Goal: Task Accomplishment & Management: Manage account settings

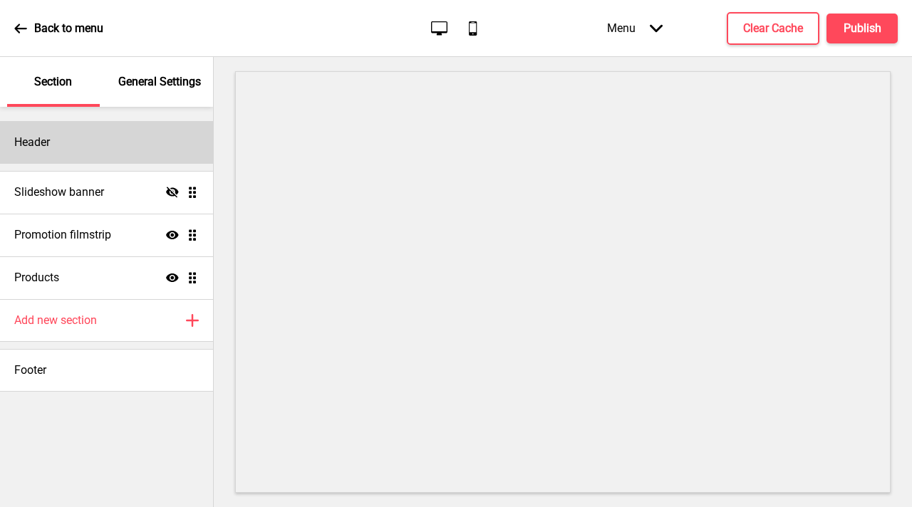
click at [120, 139] on div "Header" at bounding box center [106, 142] width 213 height 43
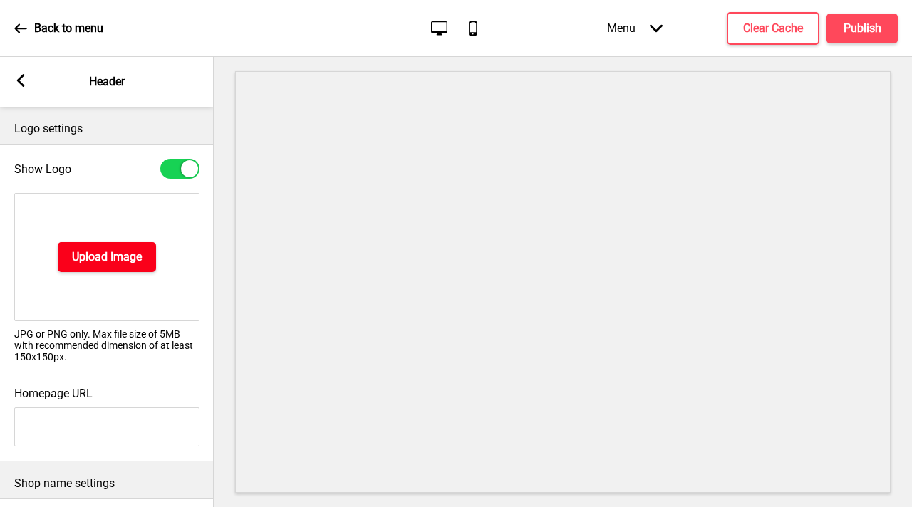
click at [136, 269] on button "Upload Image" at bounding box center [107, 257] width 98 height 30
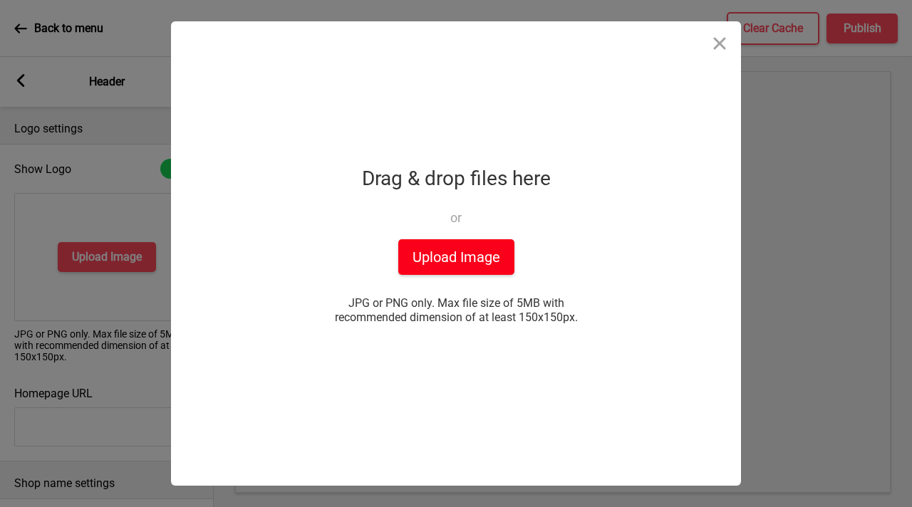
click at [440, 246] on button "Upload Image" at bounding box center [456, 257] width 116 height 36
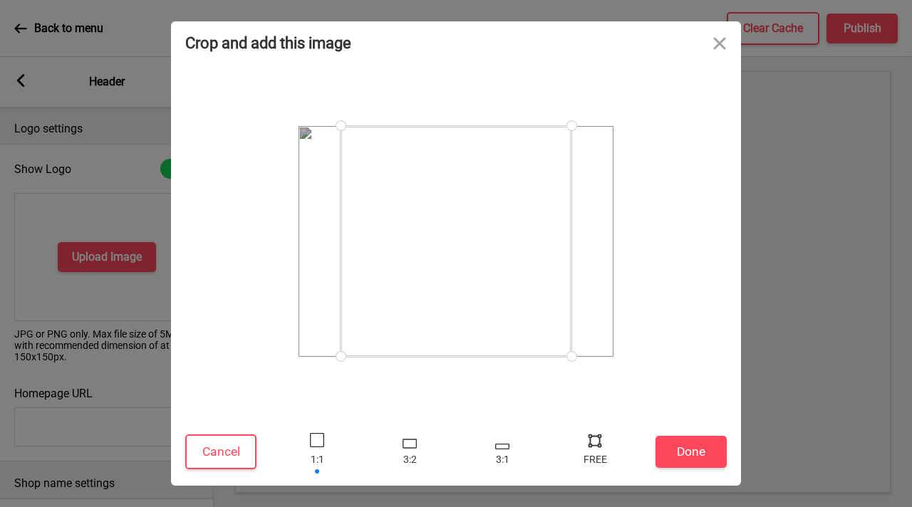
drag, startPoint x: 566, startPoint y: 352, endPoint x: 582, endPoint y: 389, distance: 40.5
click at [582, 389] on div at bounding box center [455, 241] width 541 height 340
click at [705, 457] on button "Done" at bounding box center [690, 452] width 71 height 32
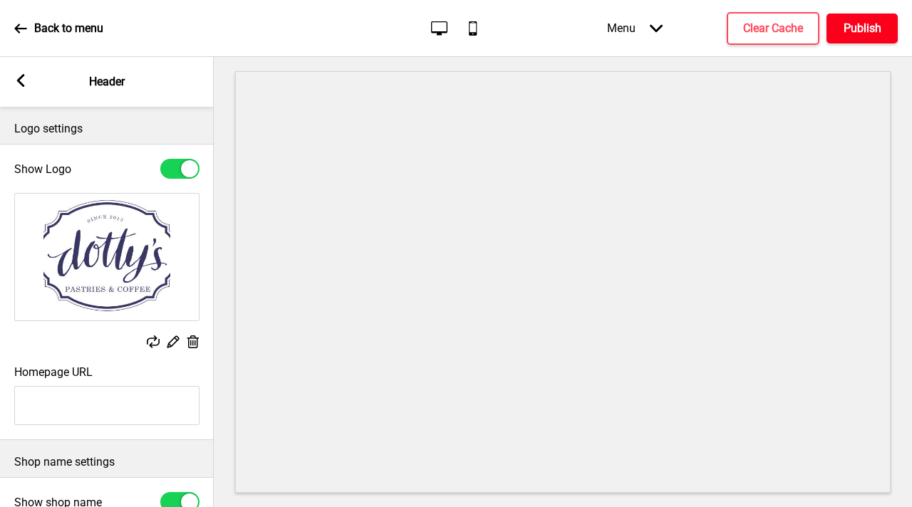
click at [868, 35] on h4 "Publish" at bounding box center [862, 29] width 38 height 16
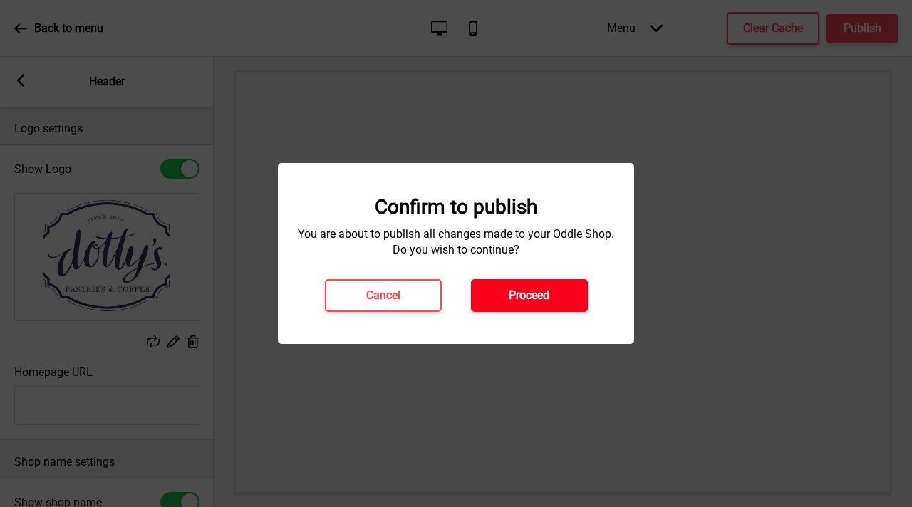
click at [568, 304] on button "Proceed" at bounding box center [529, 295] width 117 height 33
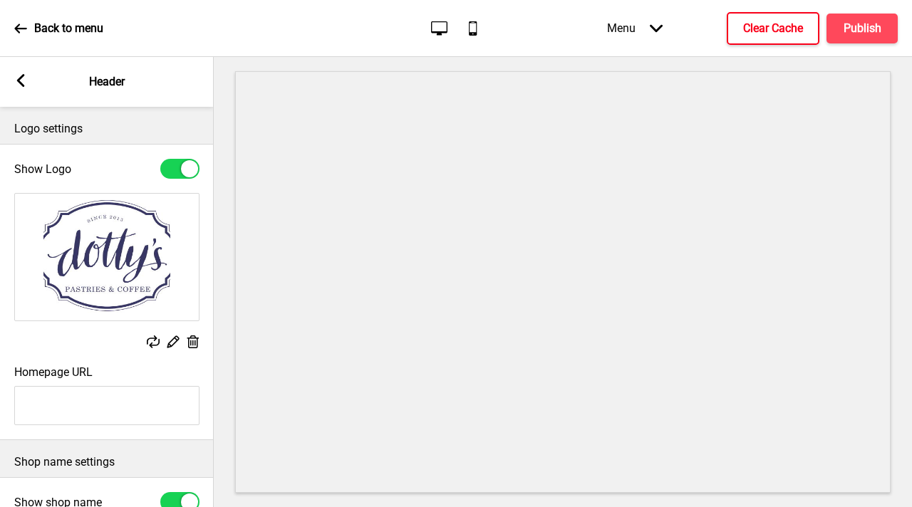
click at [776, 24] on h4 "Clear Cache" at bounding box center [773, 29] width 60 height 16
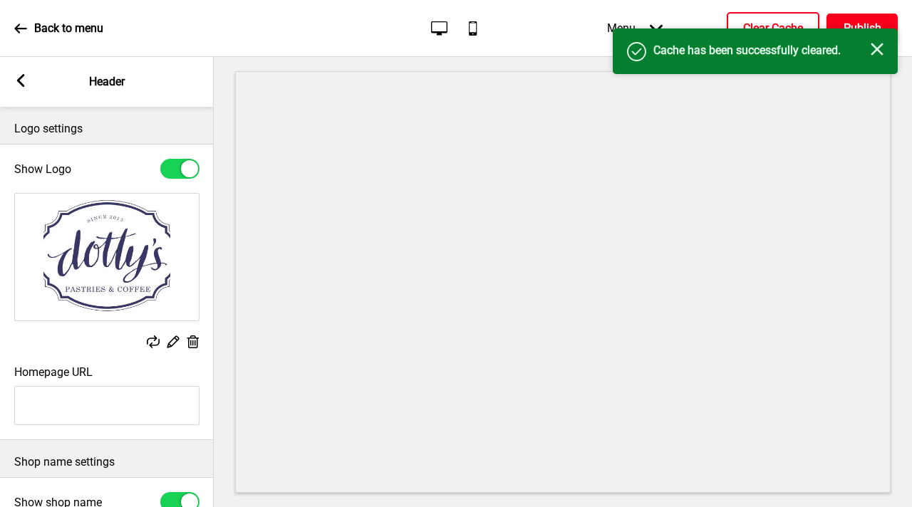
click at [861, 23] on h4 "Publish" at bounding box center [862, 29] width 38 height 16
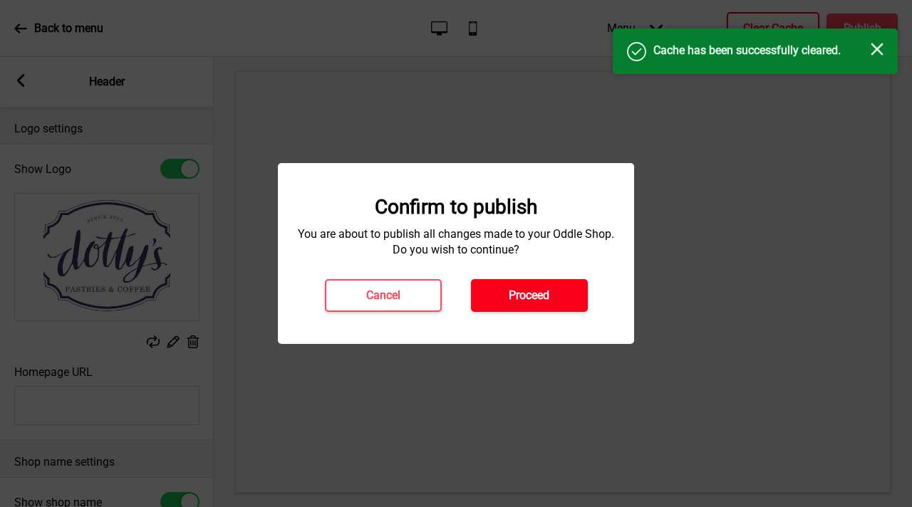
click at [534, 306] on button "Proceed" at bounding box center [529, 295] width 117 height 33
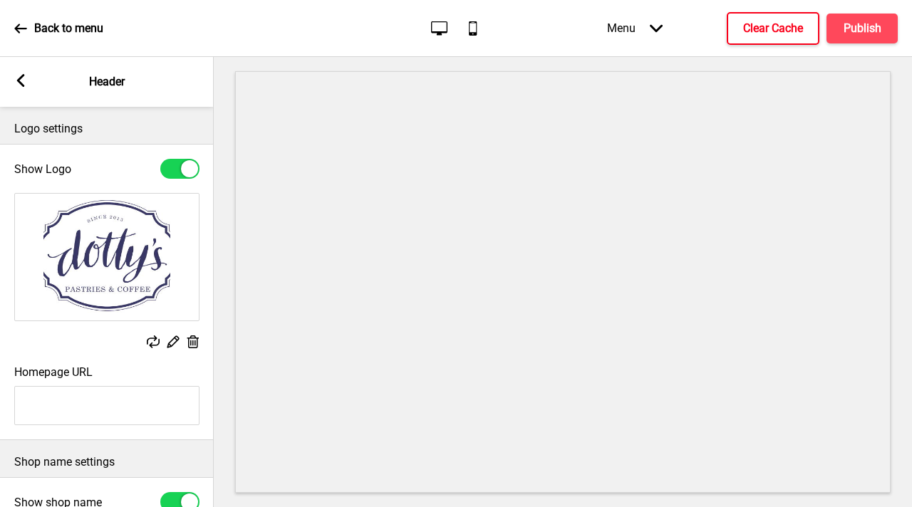
click at [25, 83] on rect at bounding box center [20, 80] width 13 height 13
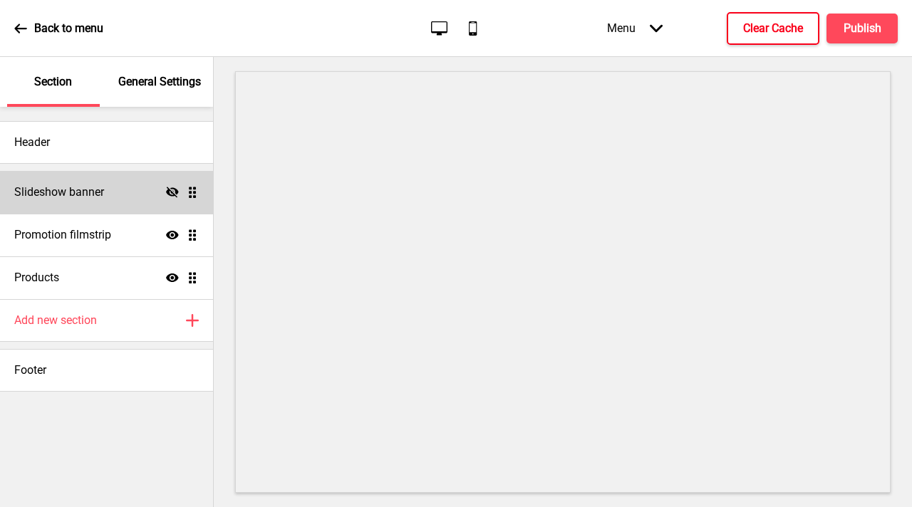
click at [136, 197] on div "Slideshow banner Hide Drag" at bounding box center [106, 192] width 213 height 43
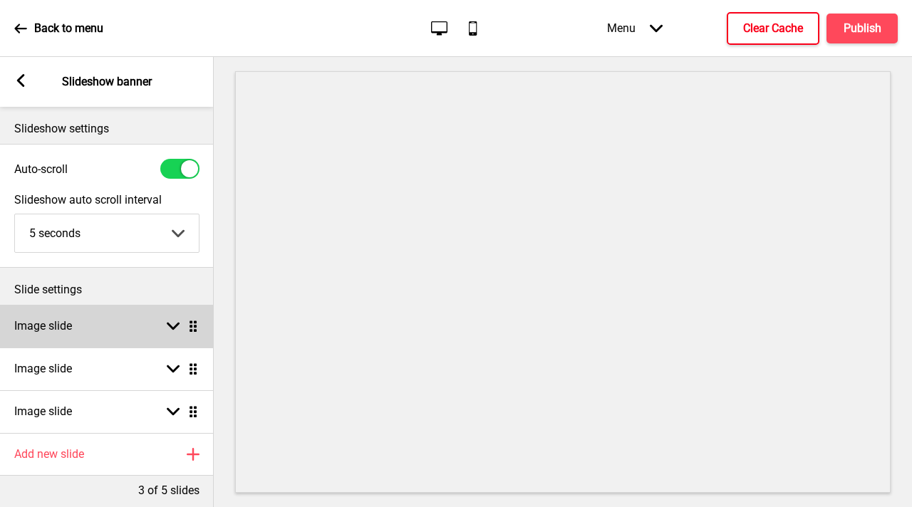
click at [157, 328] on div "Image slide Arrow down Drag" at bounding box center [107, 326] width 214 height 43
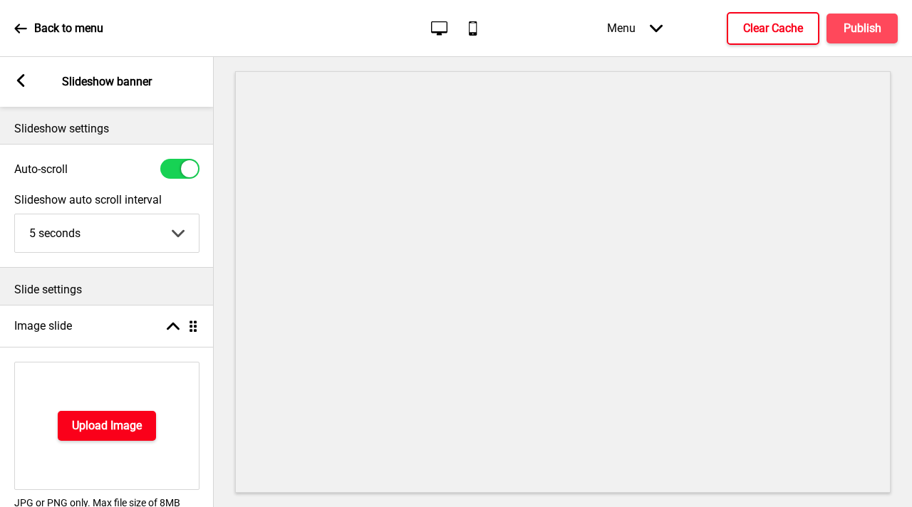
click at [112, 418] on h4 "Upload Image" at bounding box center [107, 426] width 70 height 16
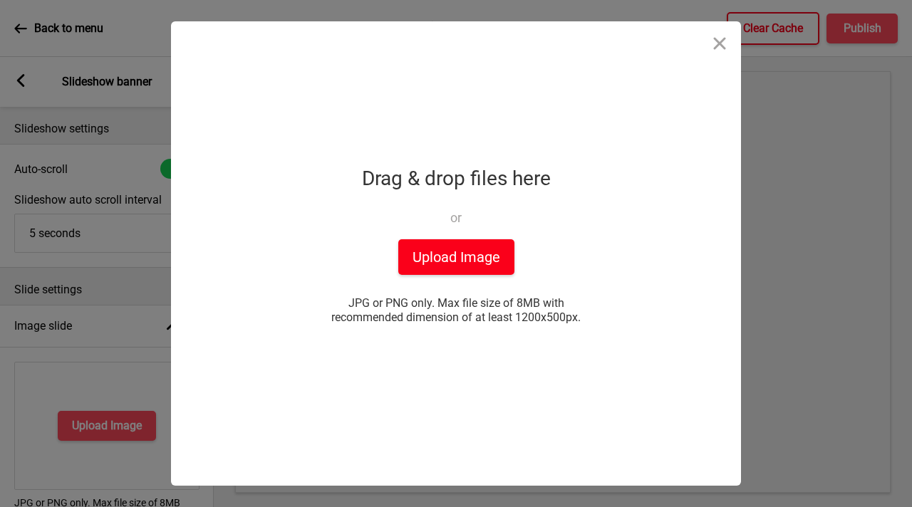
click at [446, 263] on button "Upload Image" at bounding box center [456, 257] width 116 height 36
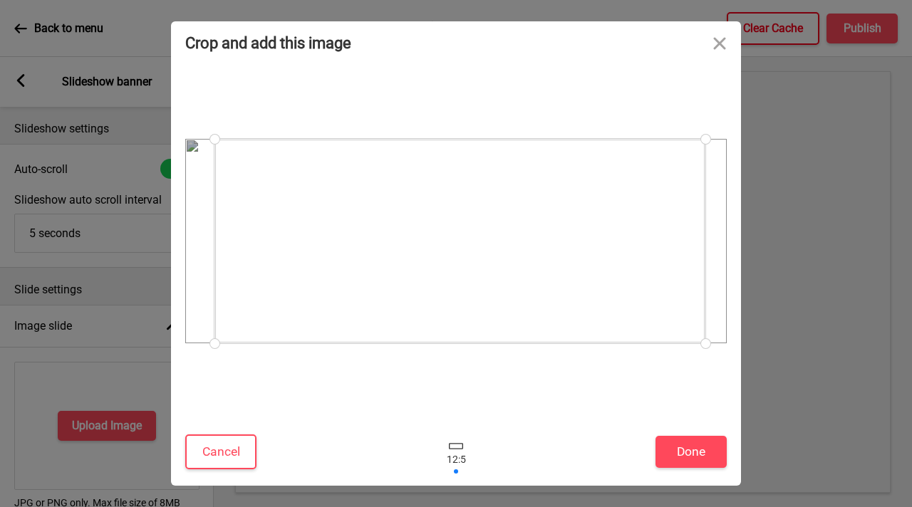
click at [415, 327] on div at bounding box center [459, 241] width 491 height 204
click at [699, 457] on button "Done" at bounding box center [690, 452] width 71 height 32
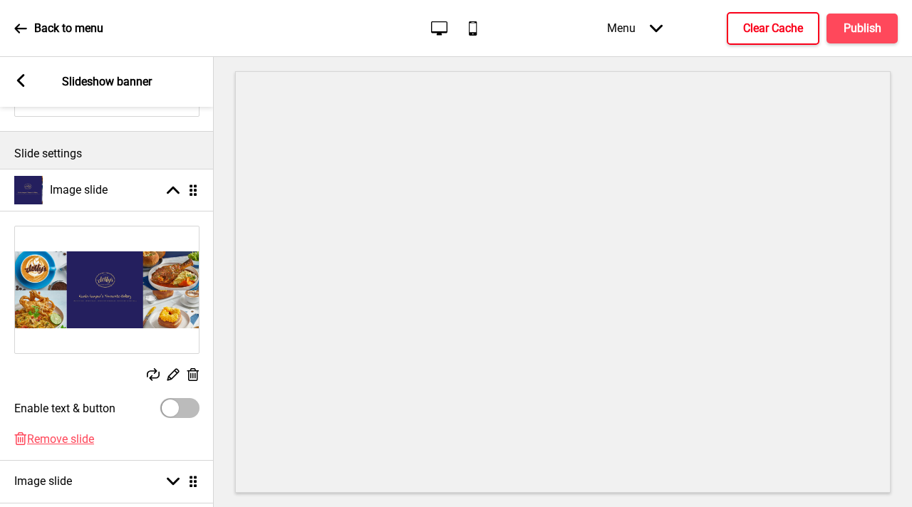
scroll to position [212, 0]
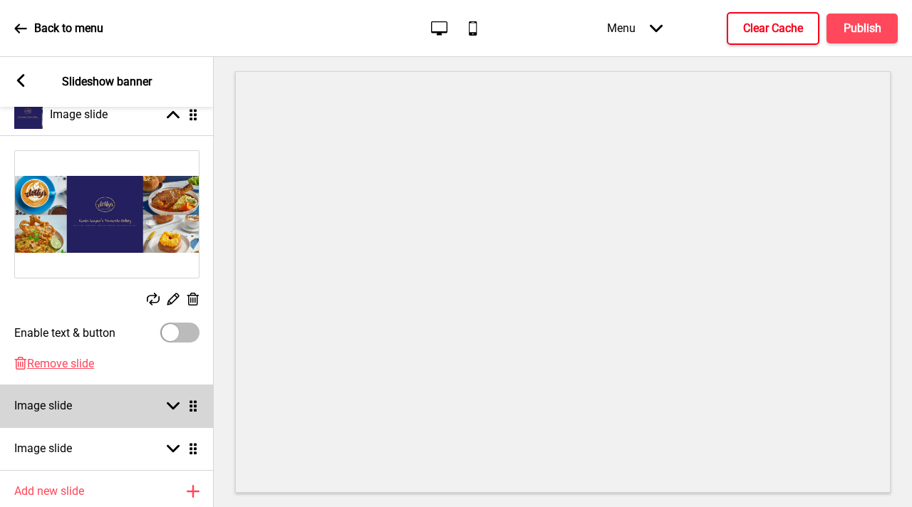
click at [87, 410] on div "Image slide Arrow down Drag" at bounding box center [107, 406] width 214 height 43
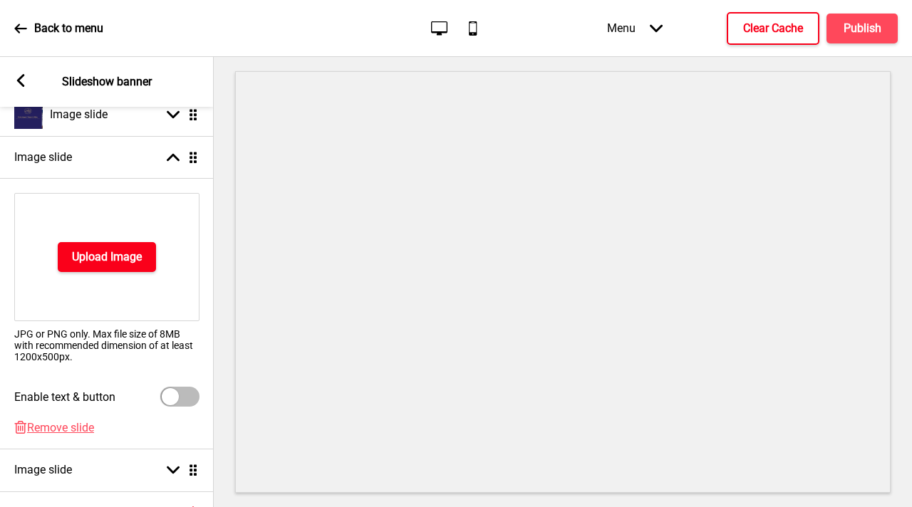
click at [129, 261] on h4 "Upload Image" at bounding box center [107, 257] width 70 height 16
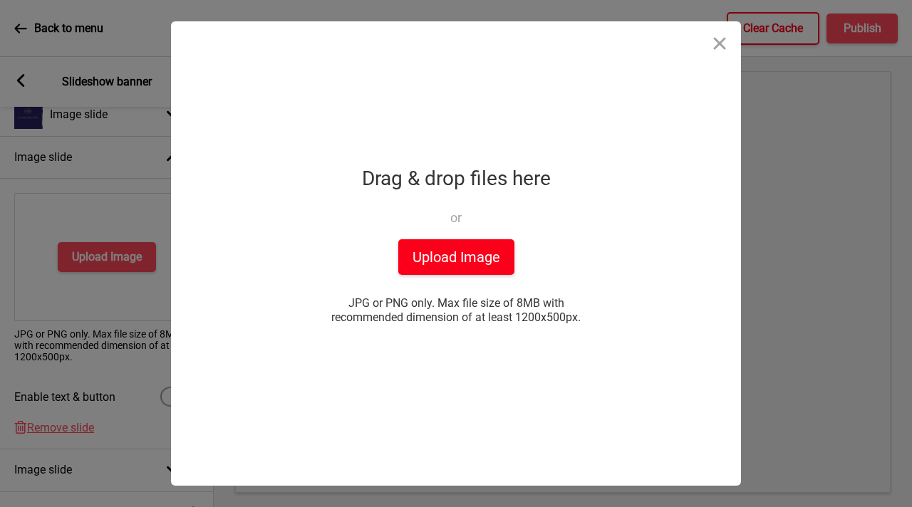
click at [418, 259] on button "Upload Image" at bounding box center [456, 257] width 116 height 36
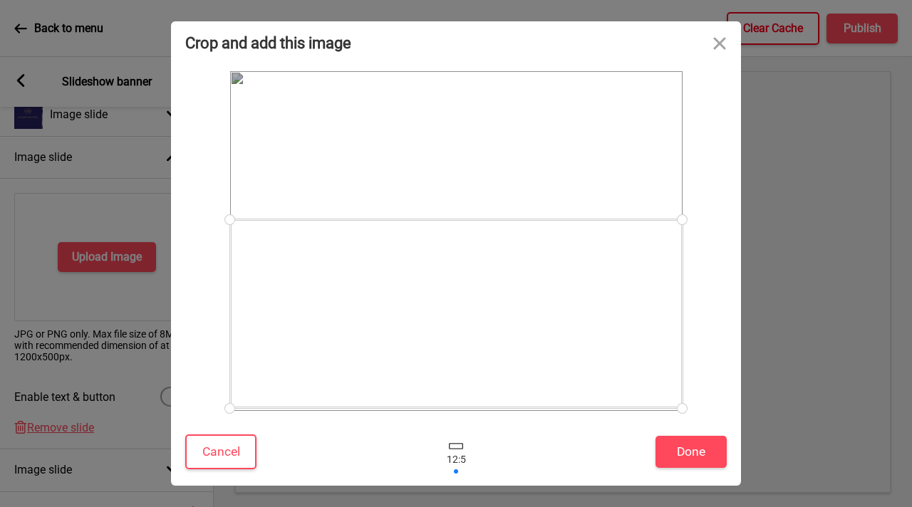
drag, startPoint x: 521, startPoint y: 295, endPoint x: 528, endPoint y: 378, distance: 82.9
click at [528, 378] on div at bounding box center [456, 313] width 452 height 189
click at [678, 448] on button "Done" at bounding box center [690, 452] width 71 height 32
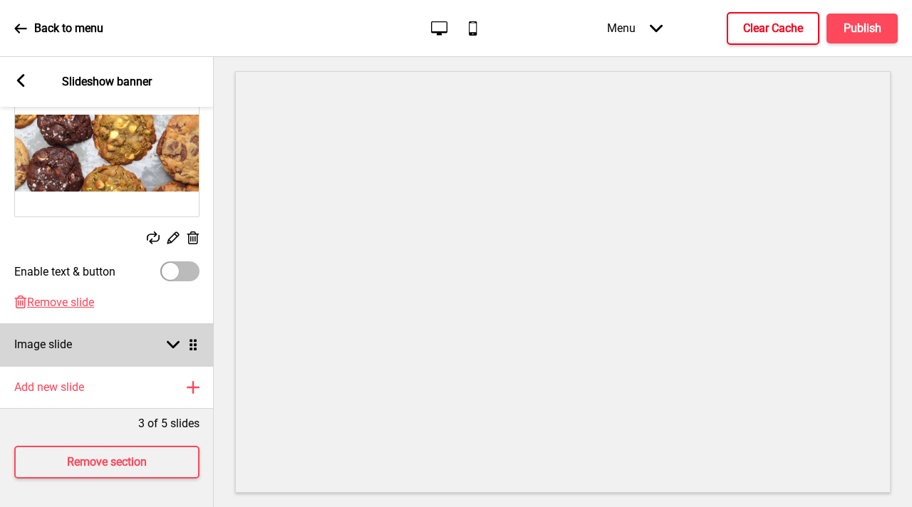
scroll to position [322, 0]
click at [138, 342] on div "Image slide Arrow down Drag" at bounding box center [107, 344] width 214 height 43
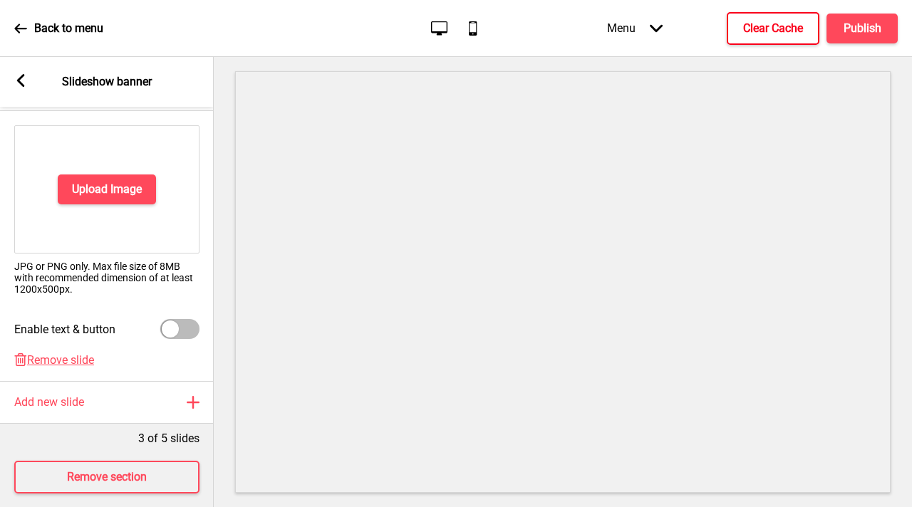
scroll to position [321, 0]
click at [85, 208] on div "Upload Image" at bounding box center [106, 190] width 185 height 128
click at [115, 187] on h4 "Upload Image" at bounding box center [107, 190] width 70 height 16
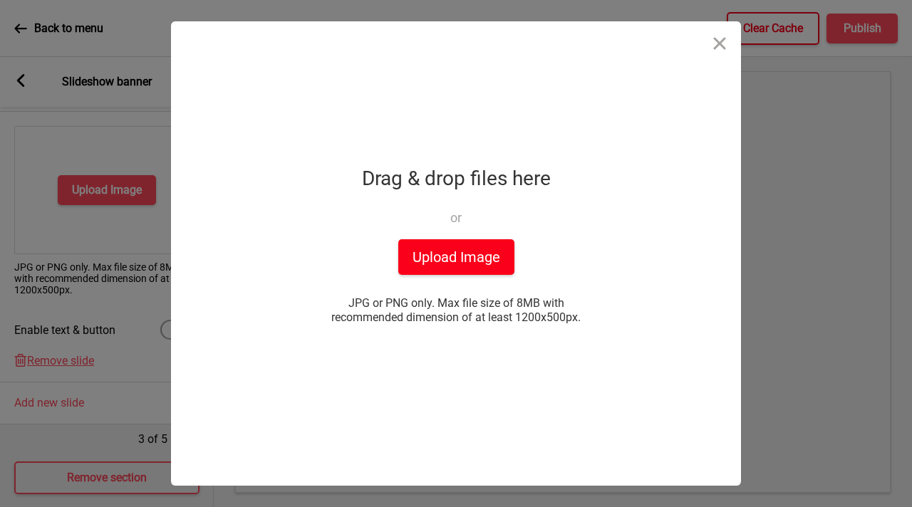
click at [457, 250] on button "Upload Image" at bounding box center [456, 257] width 116 height 36
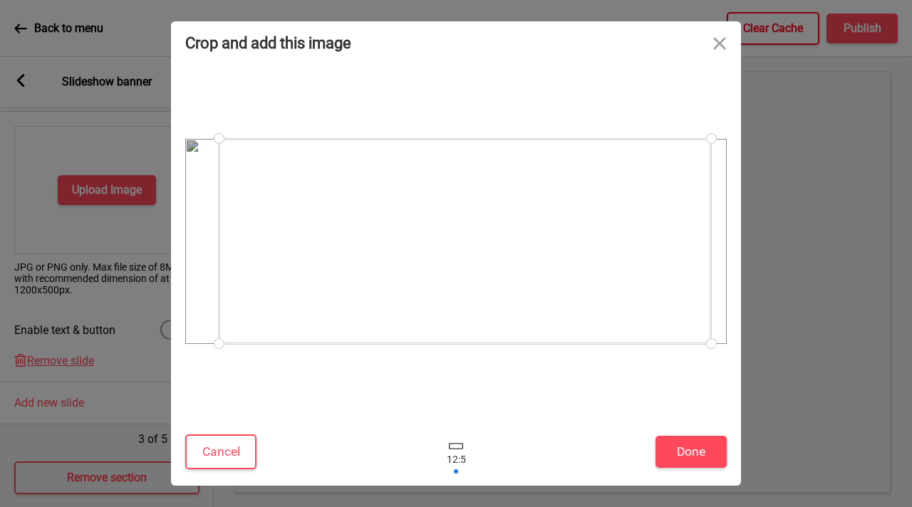
drag, startPoint x: 641, startPoint y: 311, endPoint x: 648, endPoint y: 313, distance: 7.4
click at [648, 313] on div at bounding box center [465, 241] width 492 height 205
click at [687, 447] on button "Done" at bounding box center [690, 452] width 71 height 32
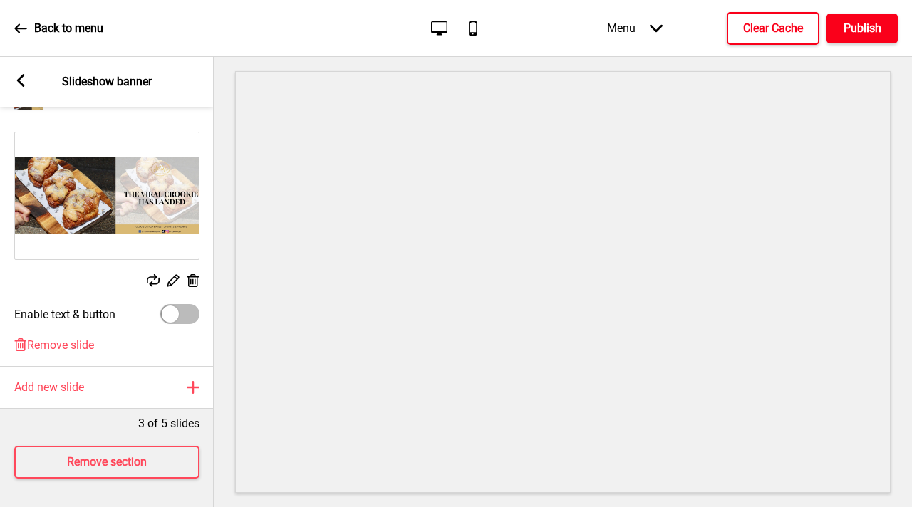
click at [885, 32] on button "Publish" at bounding box center [861, 29] width 71 height 30
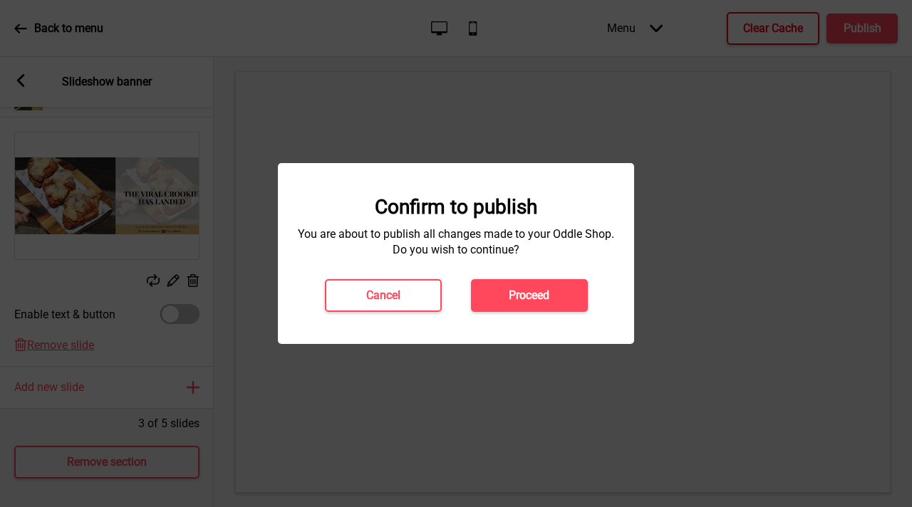
click at [540, 301] on h4 "Proceed" at bounding box center [529, 296] width 41 height 16
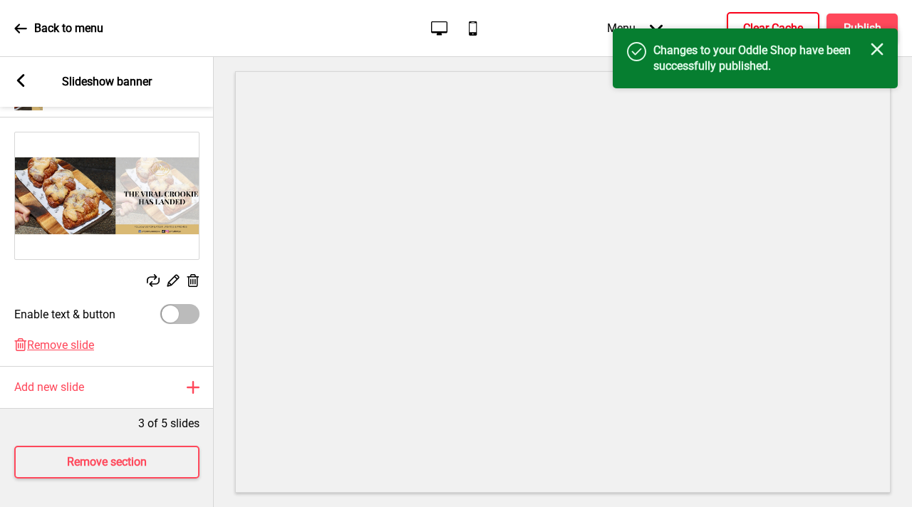
click at [764, 25] on h4 "Clear Cache" at bounding box center [773, 29] width 60 height 16
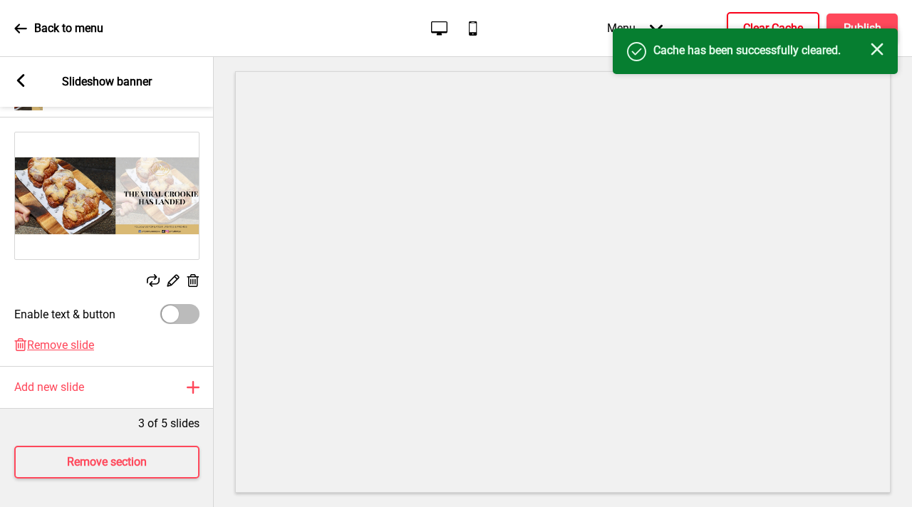
click at [29, 76] on div "Arrow left Slideshow banner" at bounding box center [107, 82] width 214 height 50
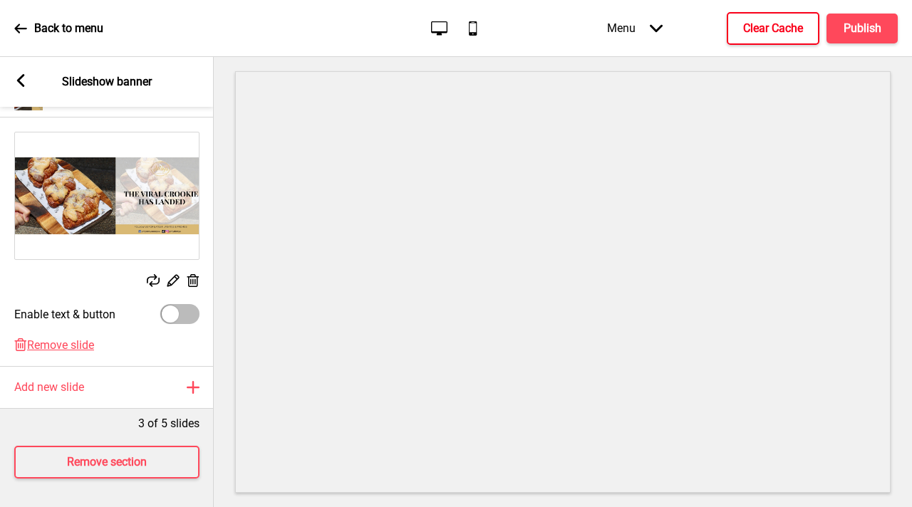
click at [24, 76] on rect at bounding box center [20, 80] width 13 height 13
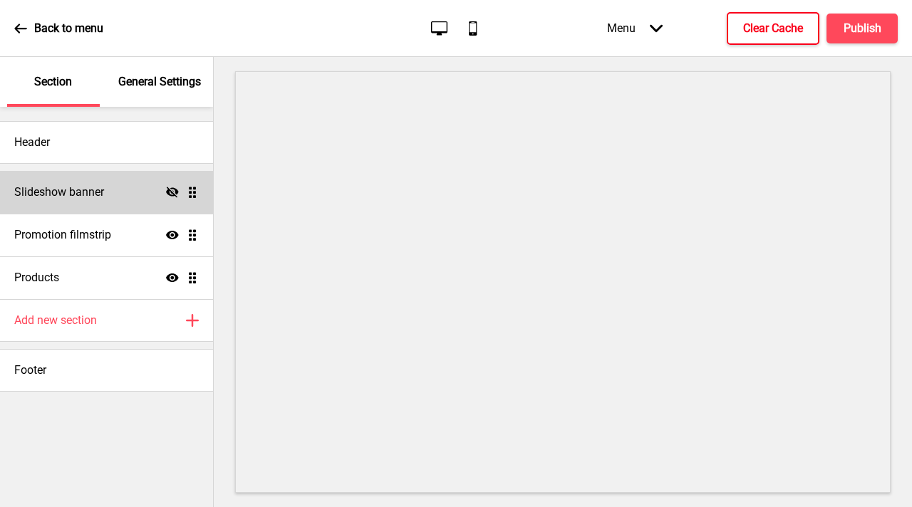
click at [171, 189] on icon "Hide" at bounding box center [172, 192] width 13 height 13
click at [842, 26] on button "Publish" at bounding box center [861, 29] width 71 height 30
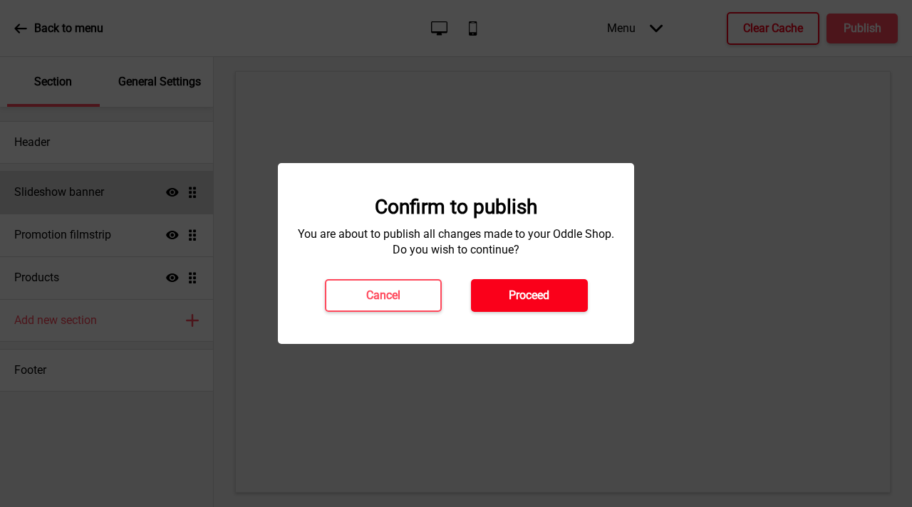
click at [530, 284] on button "Proceed" at bounding box center [529, 295] width 117 height 33
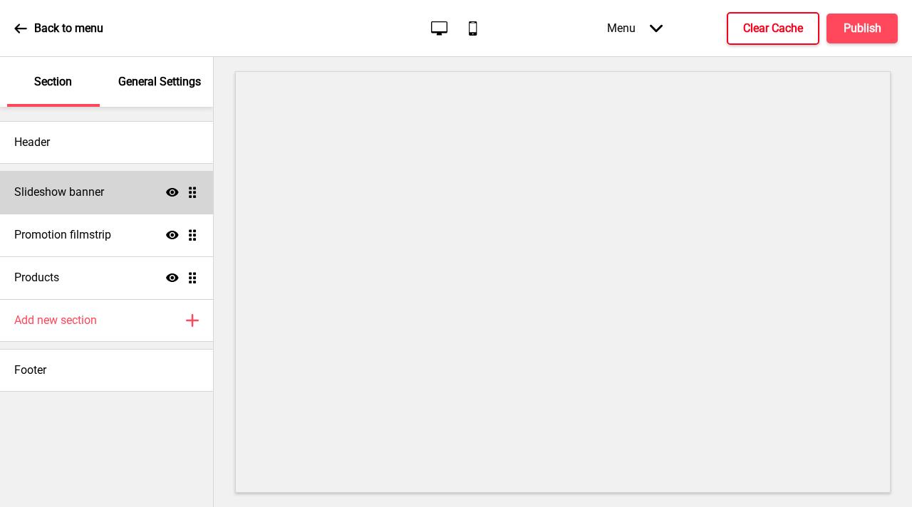
drag, startPoint x: 806, startPoint y: 18, endPoint x: 816, endPoint y: 21, distance: 9.7
click at [806, 18] on button "Clear Cache" at bounding box center [773, 28] width 93 height 33
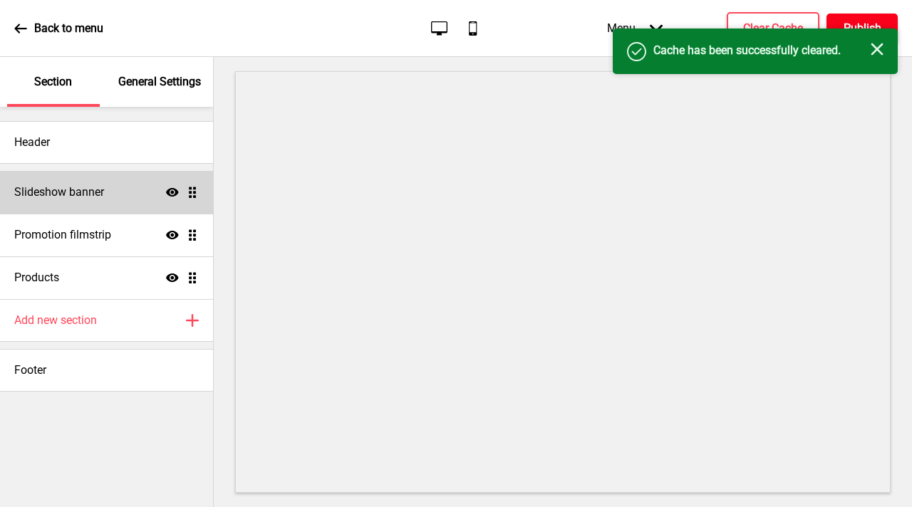
click at [846, 23] on h4 "Publish" at bounding box center [862, 29] width 38 height 16
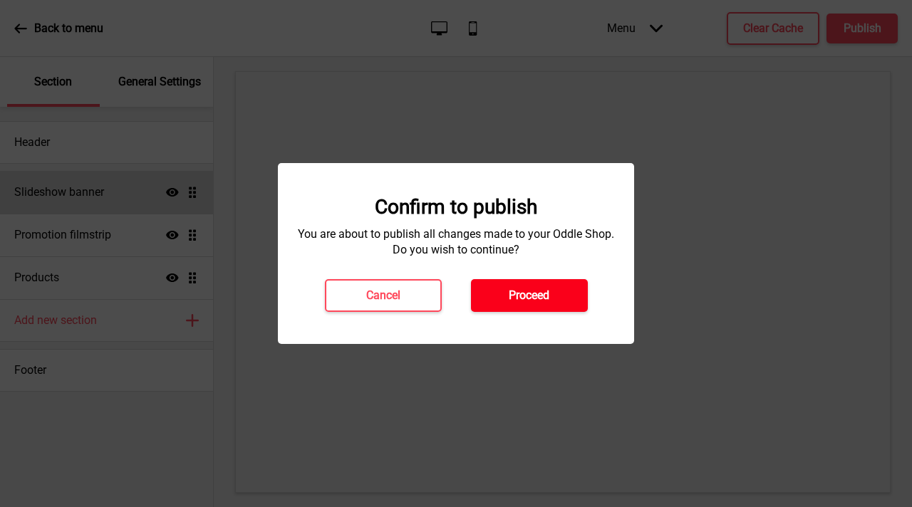
click at [559, 307] on button "Proceed" at bounding box center [529, 295] width 117 height 33
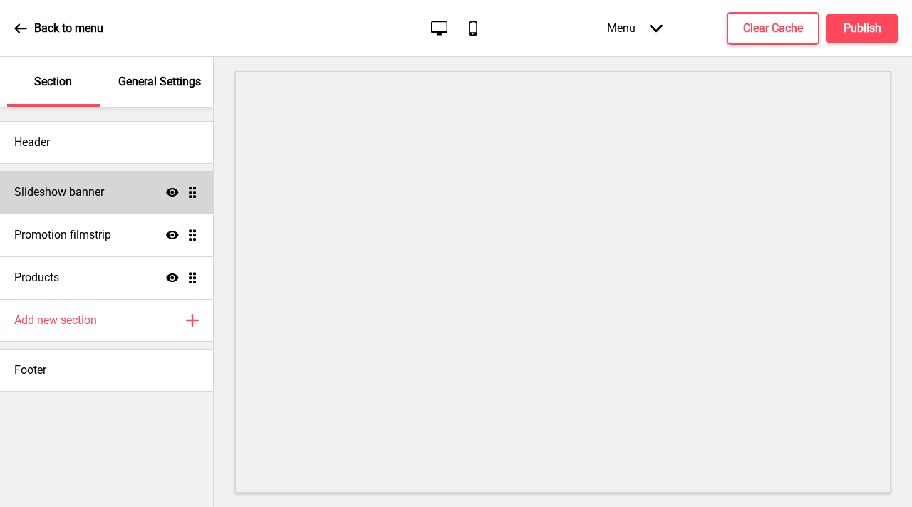
click at [65, 30] on p "Back to menu" at bounding box center [68, 29] width 69 height 16
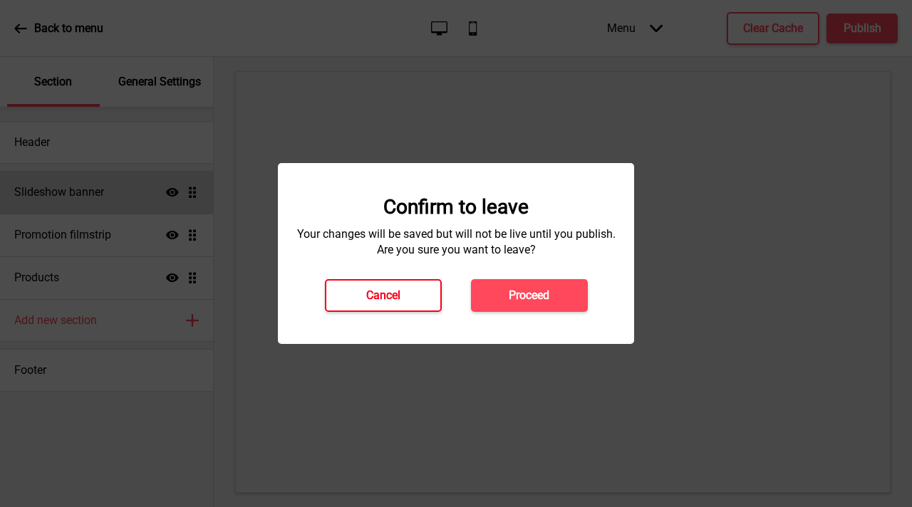
drag, startPoint x: 398, startPoint y: 291, endPoint x: 416, endPoint y: 259, distance: 36.0
click at [399, 291] on h4 "Cancel" at bounding box center [383, 296] width 34 height 16
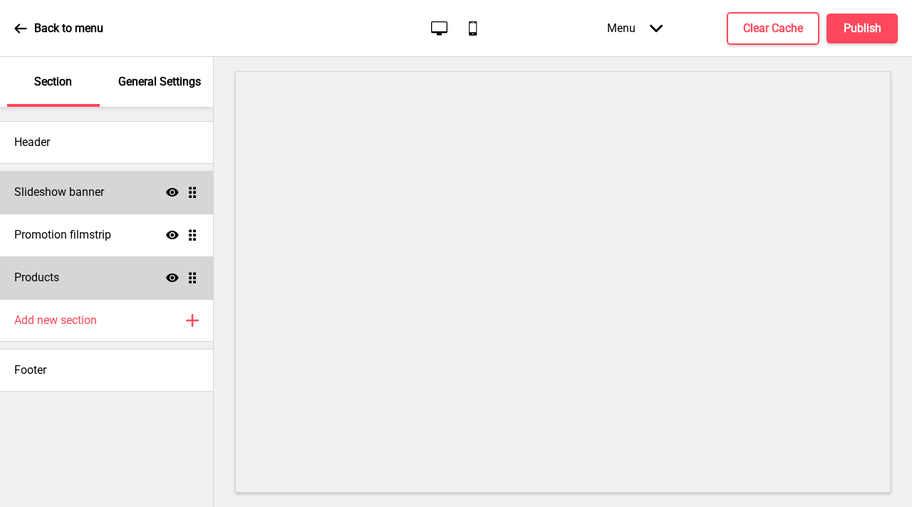
click at [125, 272] on div "Products Show Drag" at bounding box center [106, 277] width 213 height 43
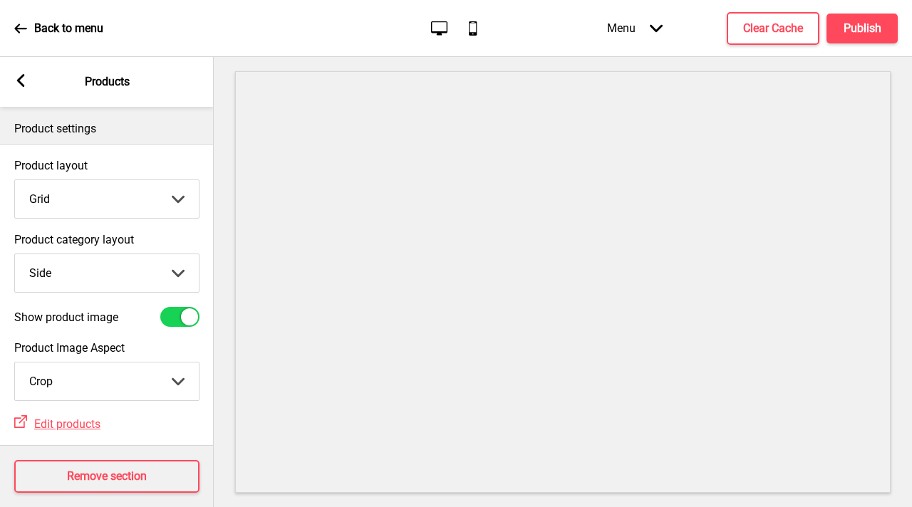
click at [110, 218] on div "Grid Grid List Arrow down" at bounding box center [106, 199] width 185 height 39
click at [109, 208] on select "Grid List" at bounding box center [107, 199] width 184 height 38
click at [111, 270] on select "Top Side" at bounding box center [107, 273] width 184 height 38
select select "top"
click at [15, 254] on select "Top Side" at bounding box center [107, 273] width 184 height 38
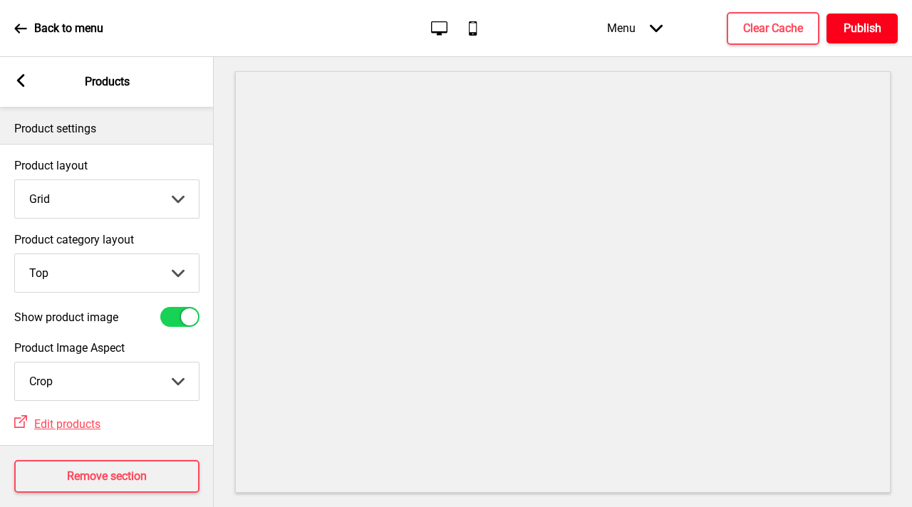
click at [868, 34] on h4 "Publish" at bounding box center [862, 29] width 38 height 16
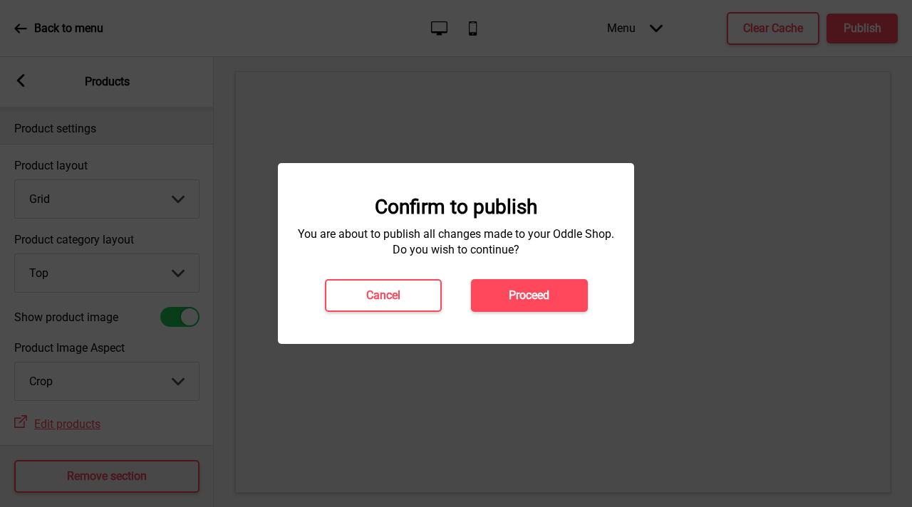
click at [568, 275] on div "Confirm to publish You are about to publish all changes made to your Oddle Shop…" at bounding box center [456, 253] width 328 height 117
click at [573, 303] on button "Proceed" at bounding box center [529, 295] width 117 height 33
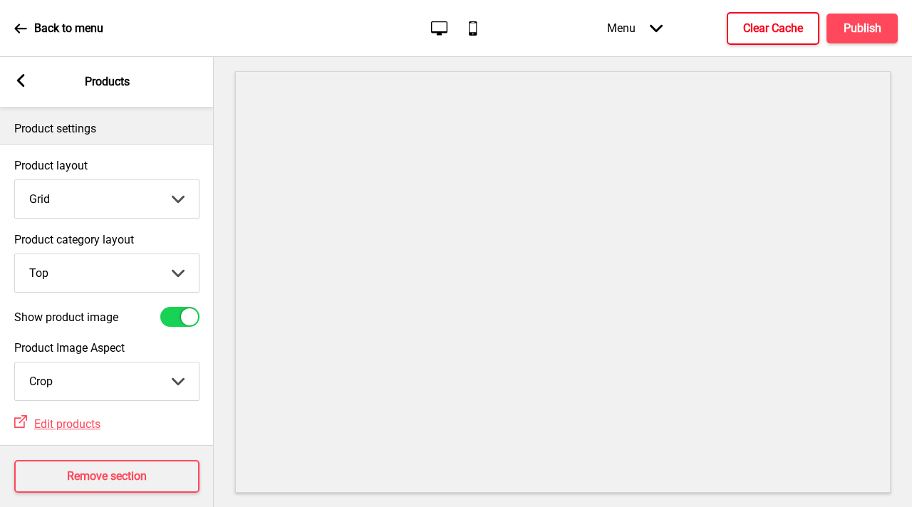
click at [789, 30] on h4 "Clear Cache" at bounding box center [773, 29] width 60 height 16
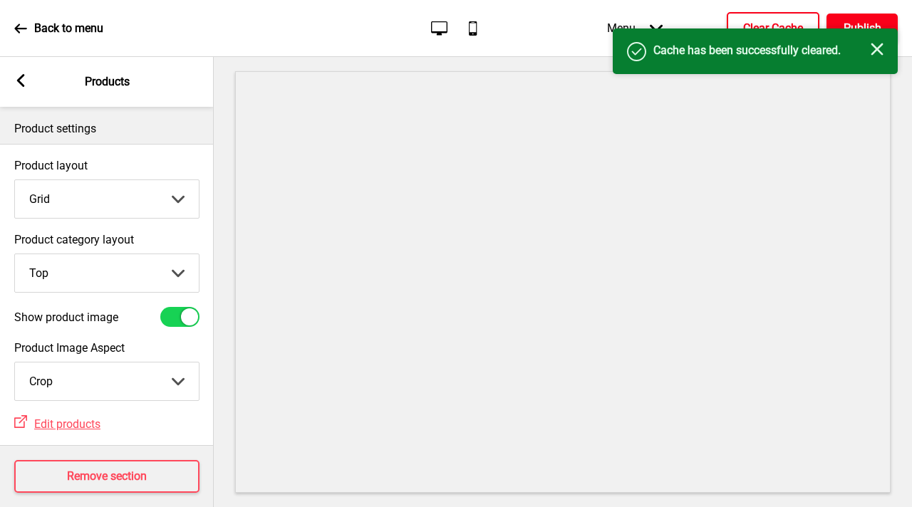
click at [849, 22] on h4 "Publish" at bounding box center [862, 29] width 38 height 16
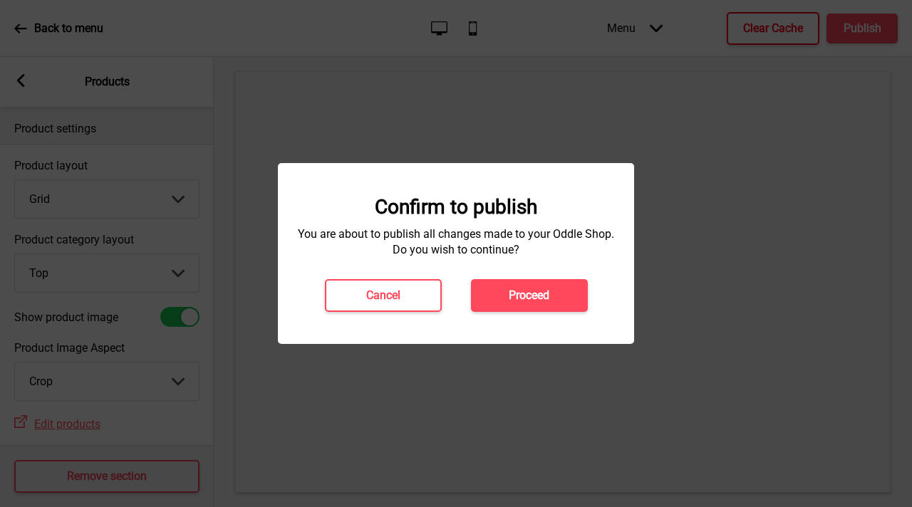
click at [499, 297] on button "Proceed" at bounding box center [529, 295] width 117 height 33
